Goal: Communication & Community: Participate in discussion

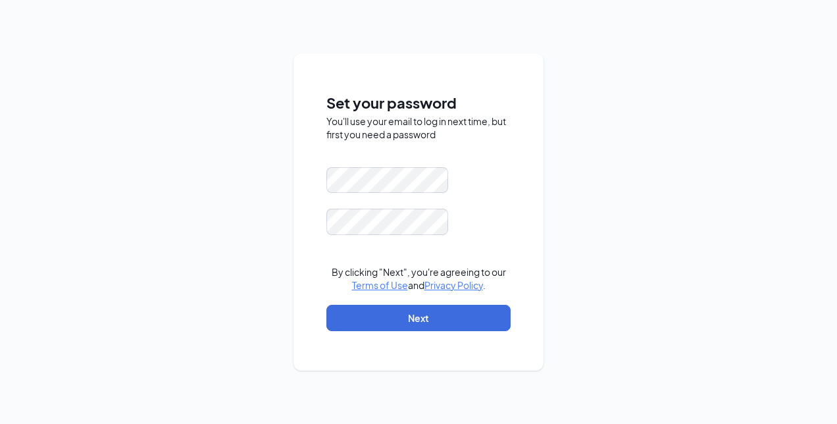
click at [428, 227] on keeper-lock "Open Keeper Popup" at bounding box center [430, 222] width 16 height 16
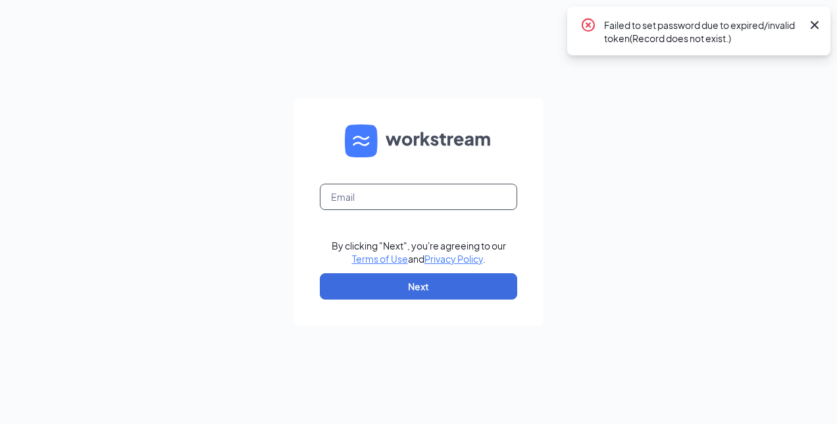
type input "[EMAIL_ADDRESS][DOMAIN_NAME]"
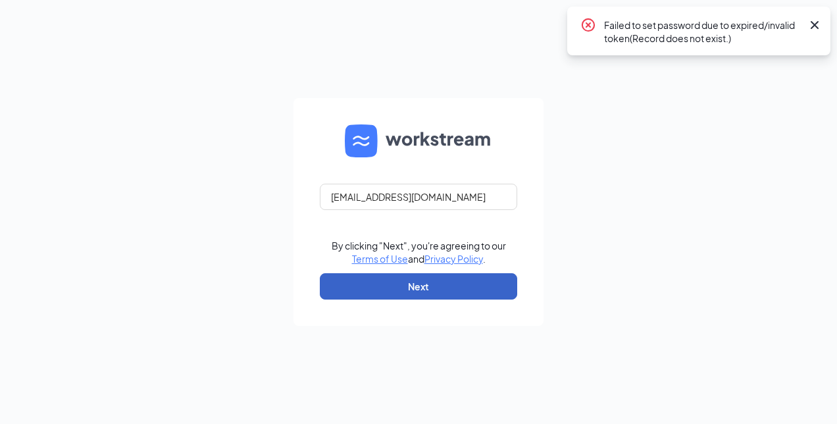
click at [426, 286] on button "Next" at bounding box center [418, 286] width 197 height 26
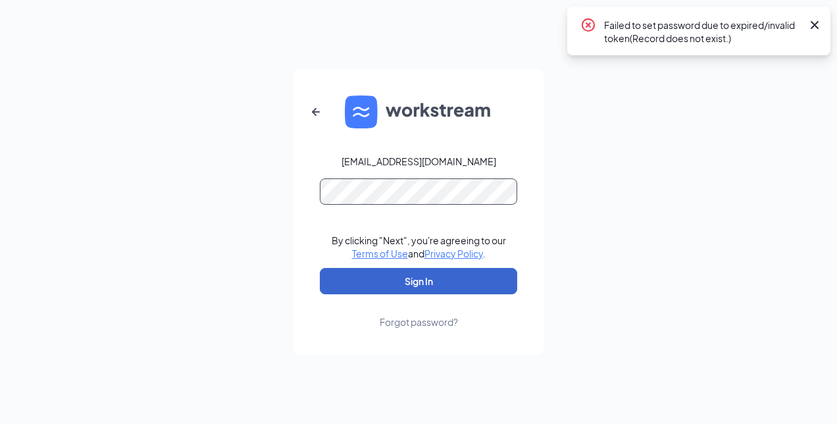
click at [451, 286] on button "Sign In" at bounding box center [418, 281] width 197 height 26
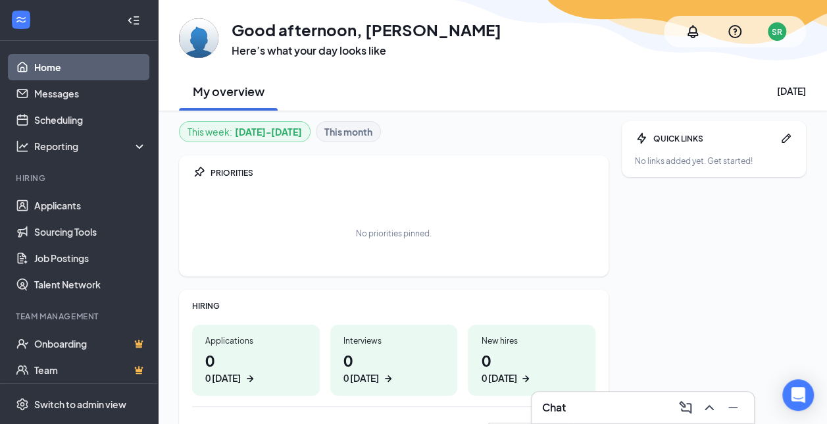
click at [590, 414] on div "Chat" at bounding box center [642, 407] width 201 height 21
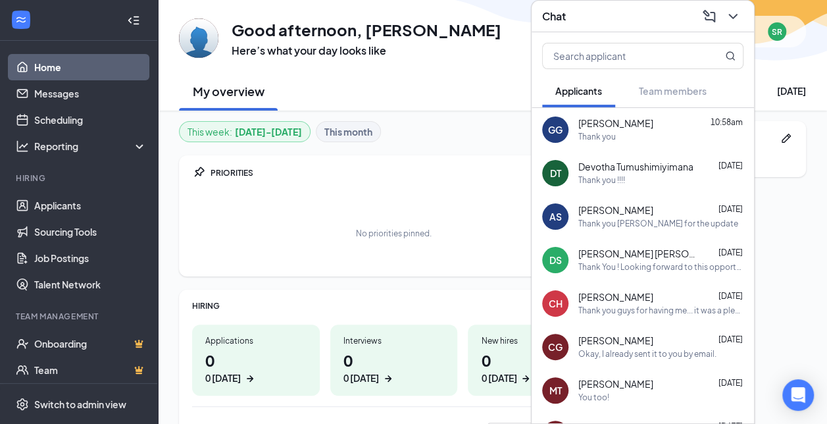
click at [648, 174] on div "Devotha Tumushimiyimana [DATE] Thank you !!!!" at bounding box center [660, 174] width 165 height 26
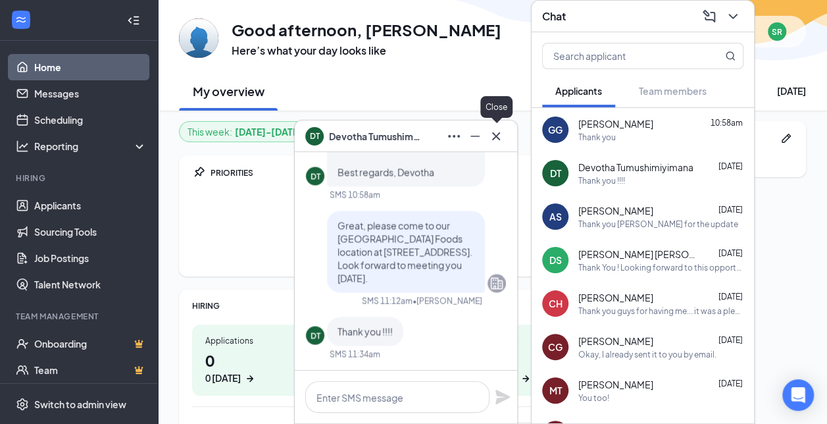
click at [501, 132] on icon "Cross" at bounding box center [496, 136] width 16 height 16
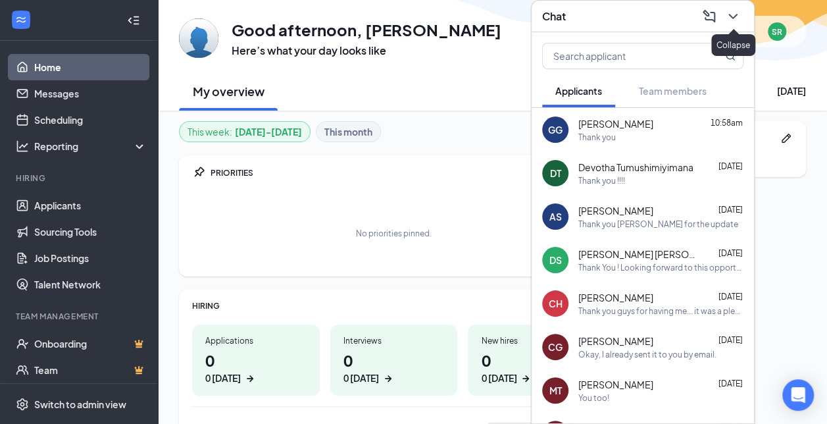
click at [734, 16] on icon "ChevronDown" at bounding box center [733, 16] width 9 height 5
